Goal: Task Accomplishment & Management: Manage account settings

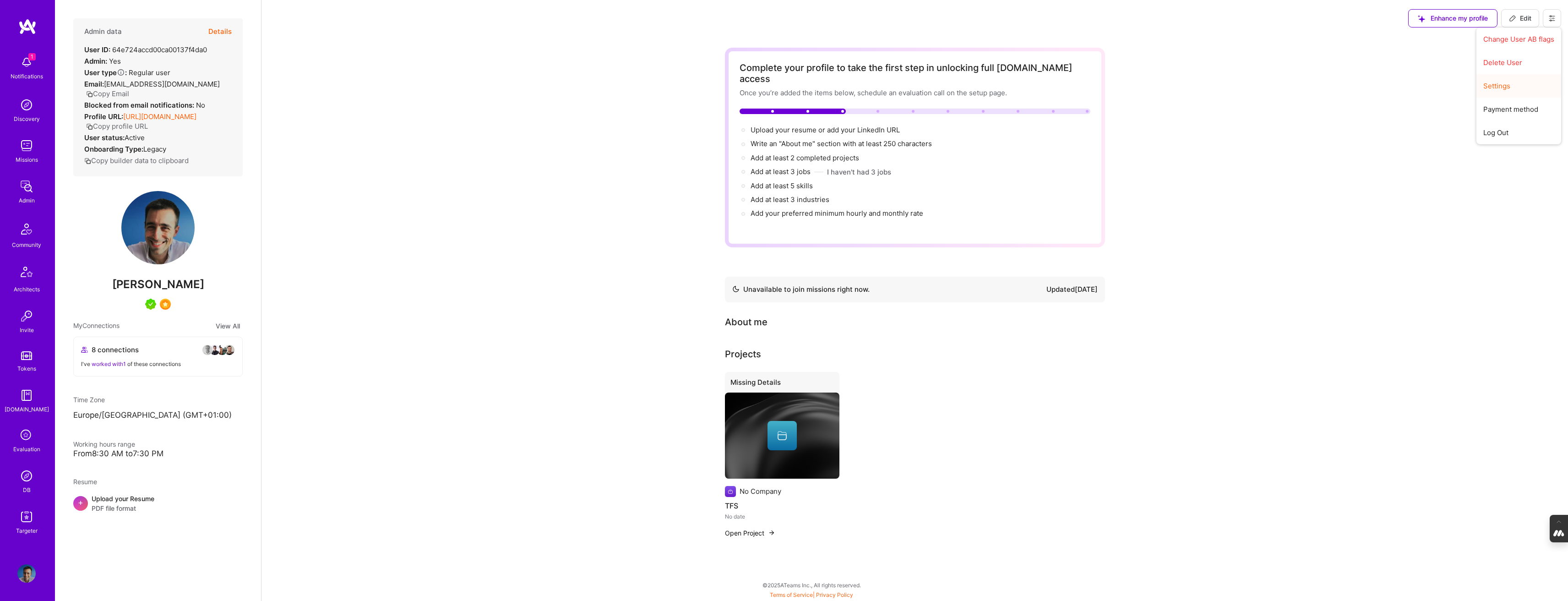
click at [1497, 82] on button "Settings" at bounding box center [1519, 86] width 85 height 23
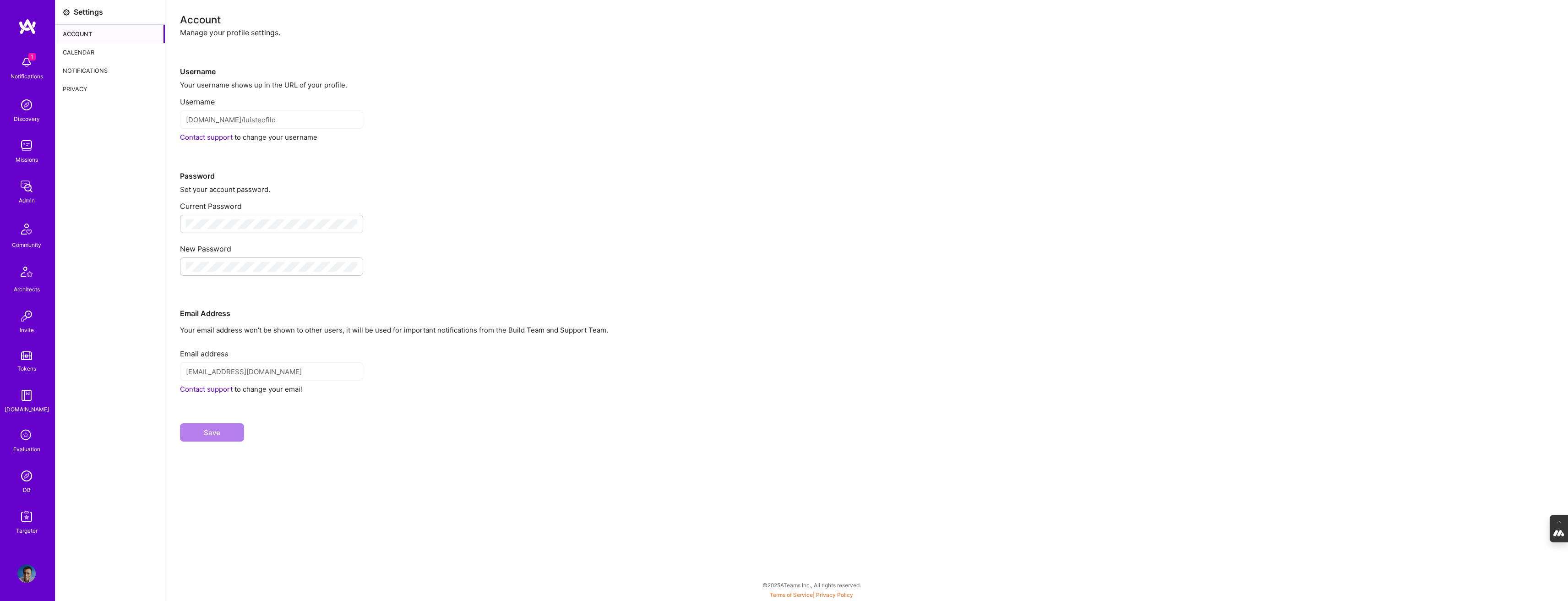
click at [107, 48] on div "Calendar" at bounding box center [110, 52] width 110 height 18
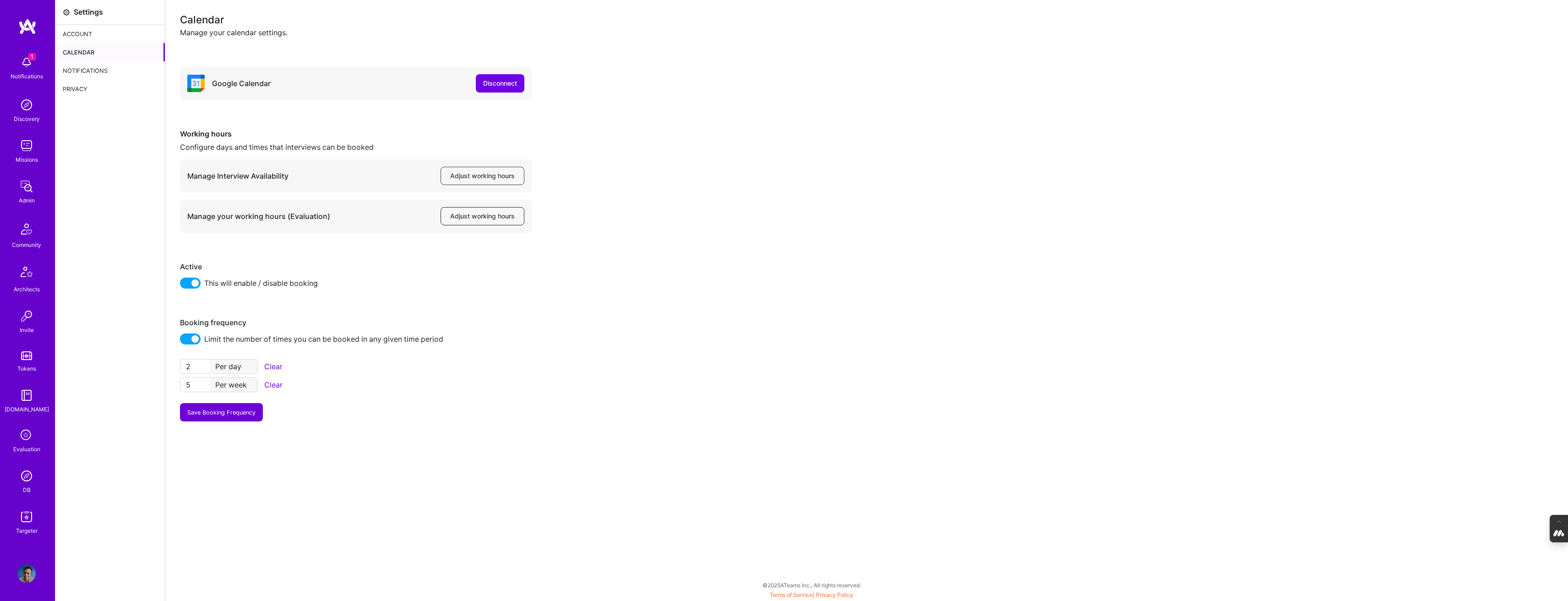
click at [472, 214] on span "Adjust working hours" at bounding box center [483, 216] width 65 height 9
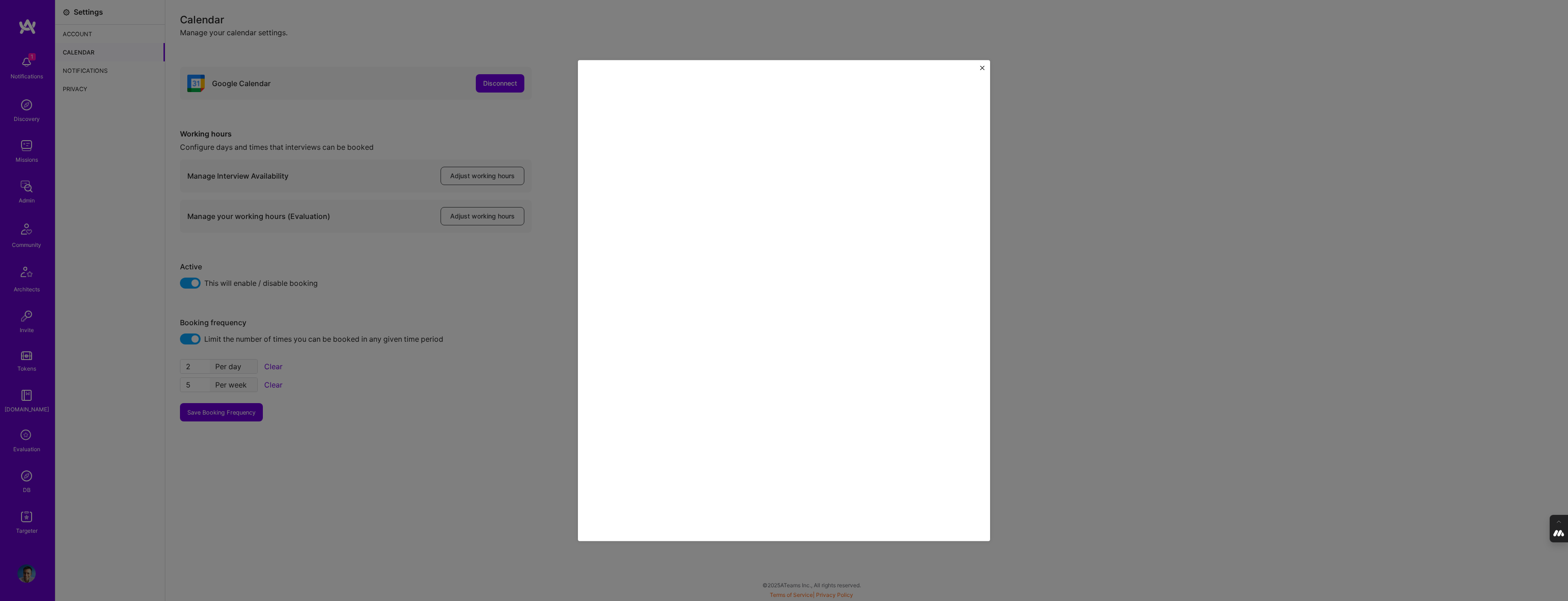
click at [985, 68] on div at bounding box center [783, 301] width 412 height 481
click at [981, 68] on img "Close" at bounding box center [982, 68] width 5 height 5
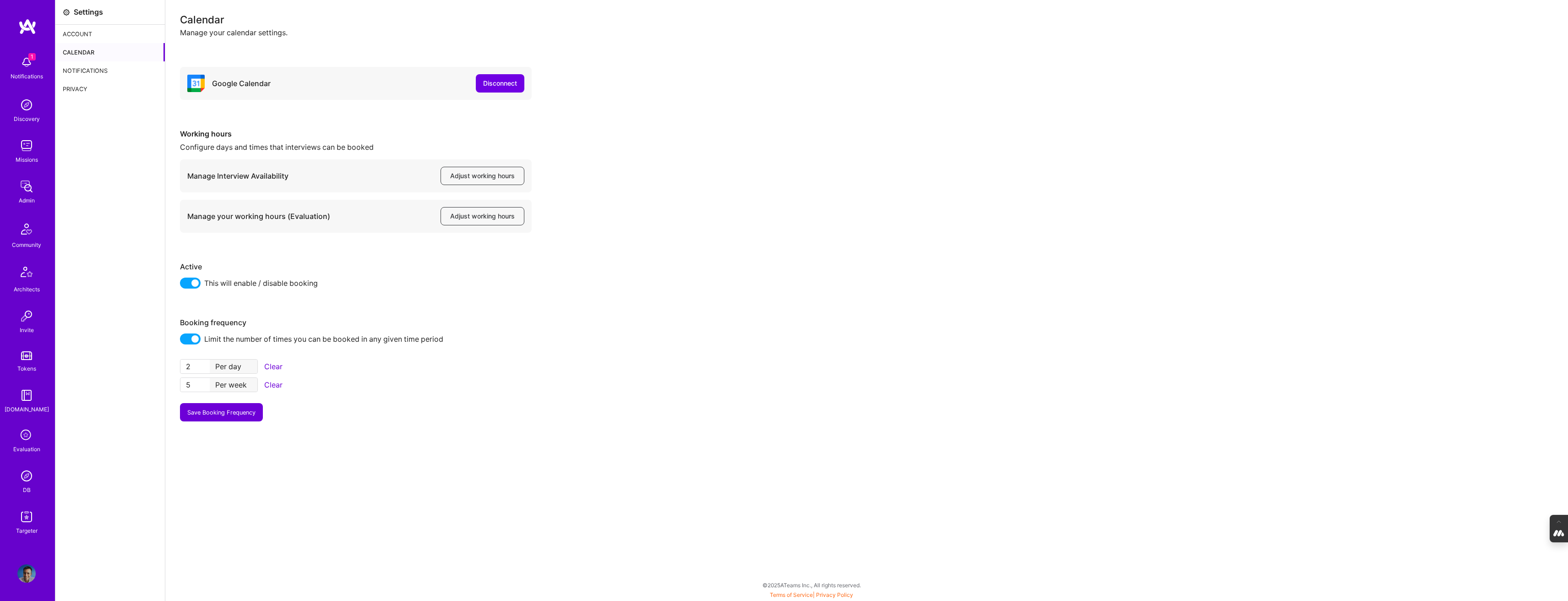
click at [23, 575] on img at bounding box center [27, 574] width 18 height 18
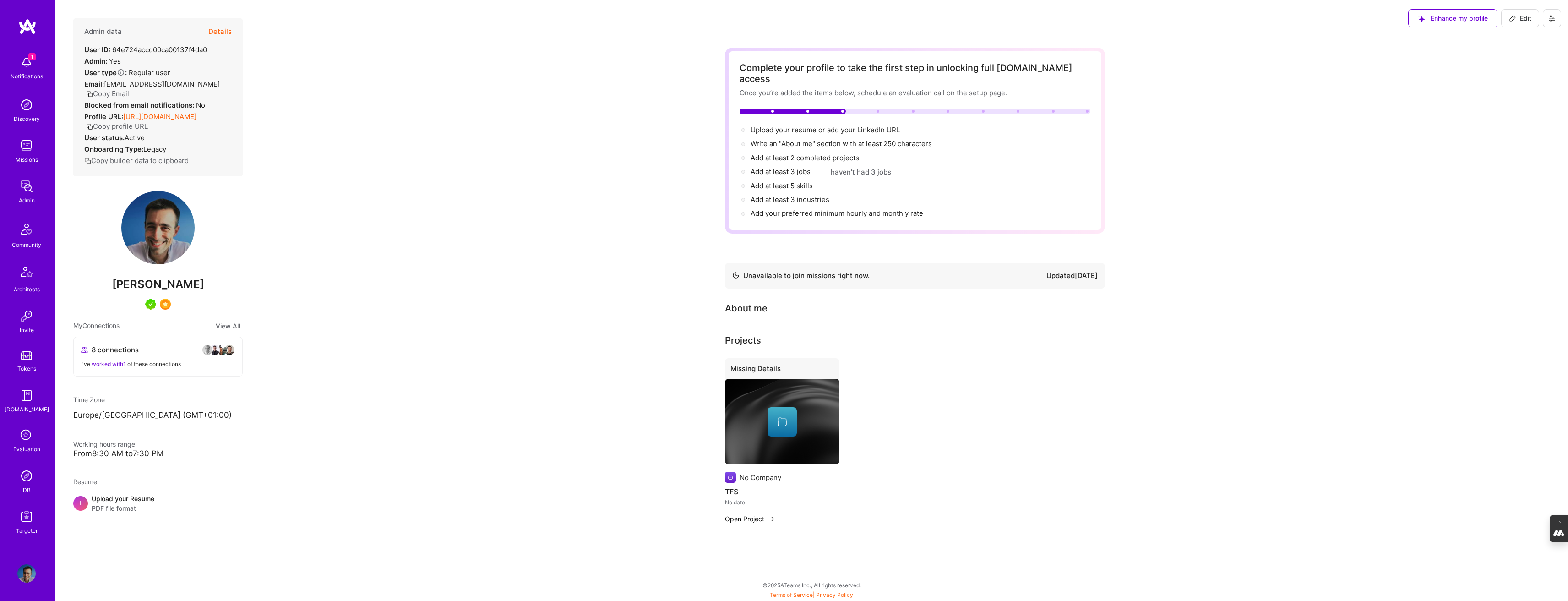
click at [1549, 23] on button at bounding box center [1552, 18] width 18 height 18
click at [1510, 130] on button "Log Out" at bounding box center [1519, 133] width 85 height 23
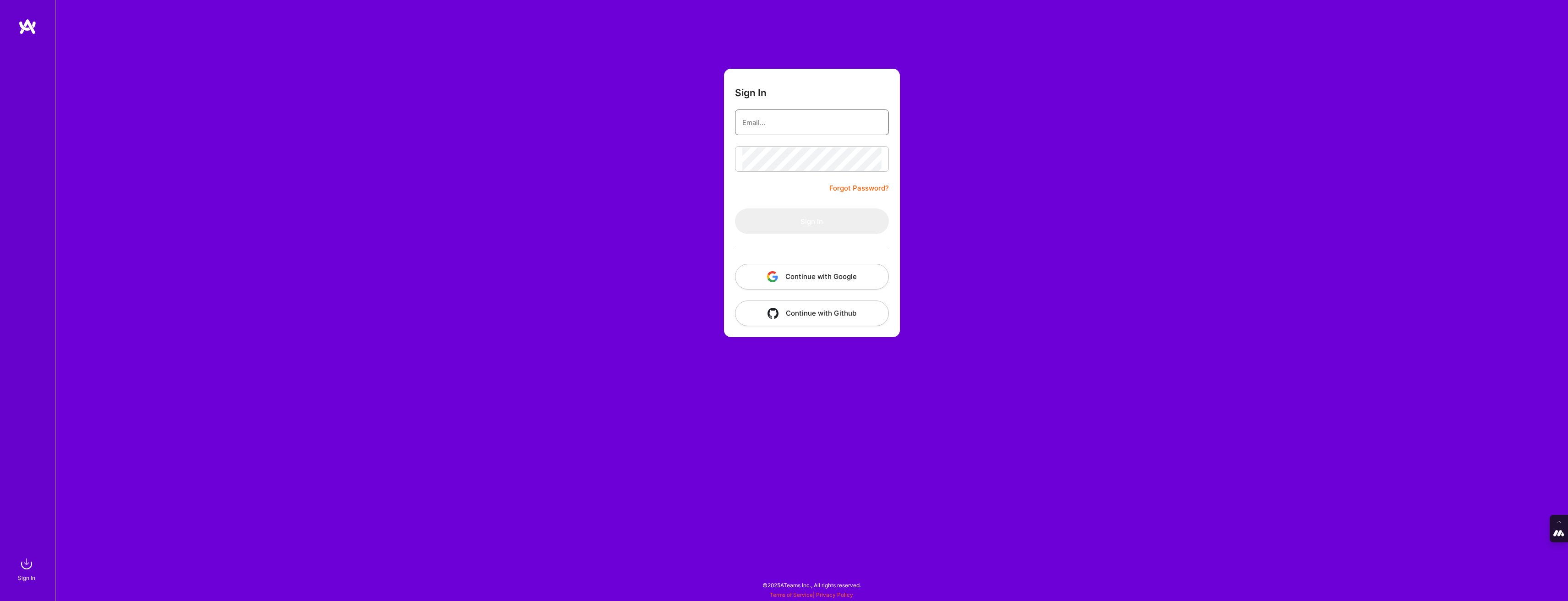
click at [782, 114] on input "email" at bounding box center [812, 122] width 139 height 23
type input "tanya@a.team"
click at [813, 281] on button "Continue with Google" at bounding box center [812, 276] width 154 height 26
